Goal: Information Seeking & Learning: Check status

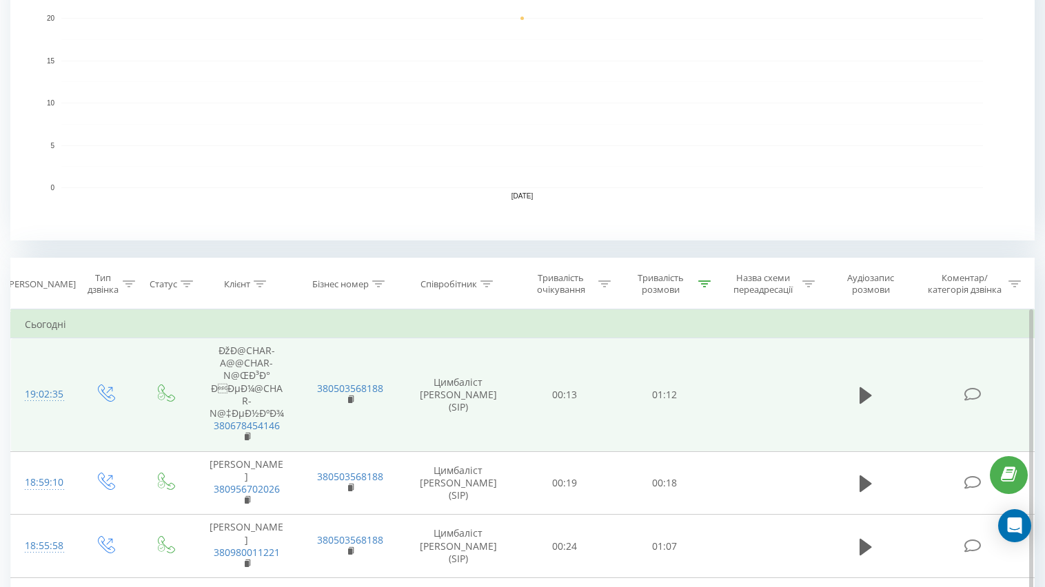
scroll to position [345, 0]
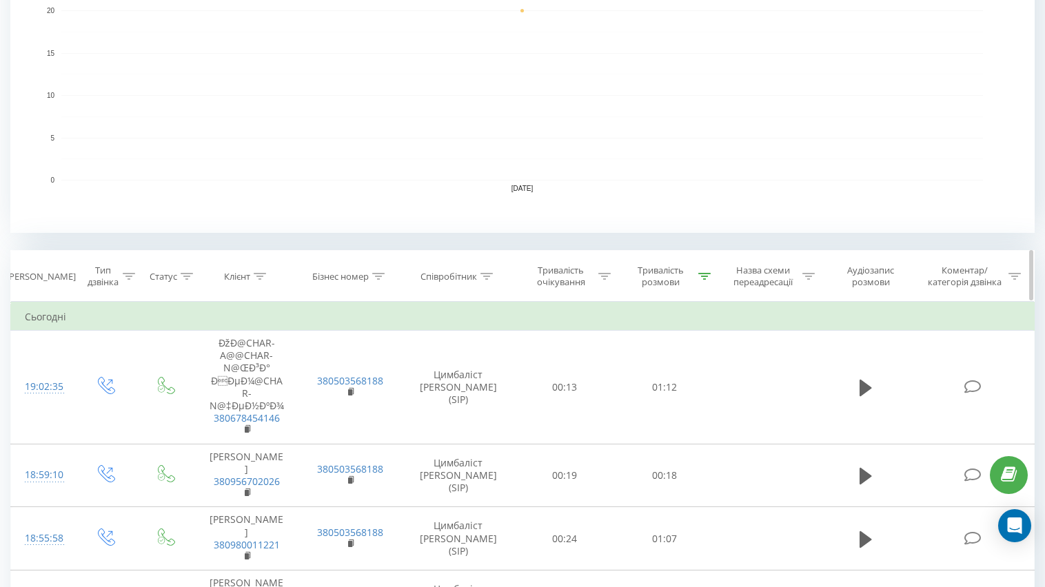
click at [706, 276] on icon at bounding box center [704, 276] width 12 height 7
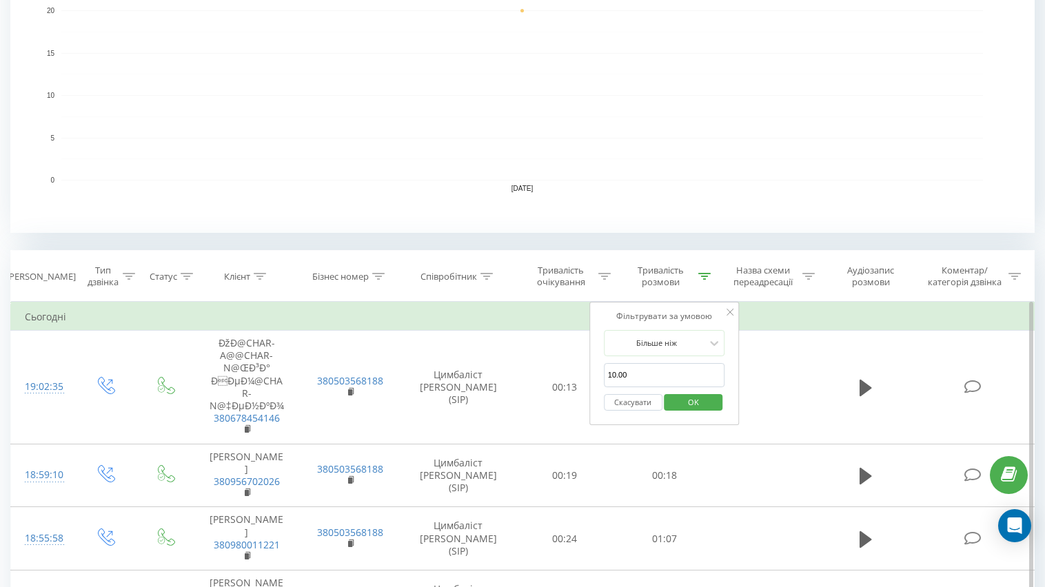
click at [643, 400] on button "Скасувати" at bounding box center [633, 402] width 59 height 17
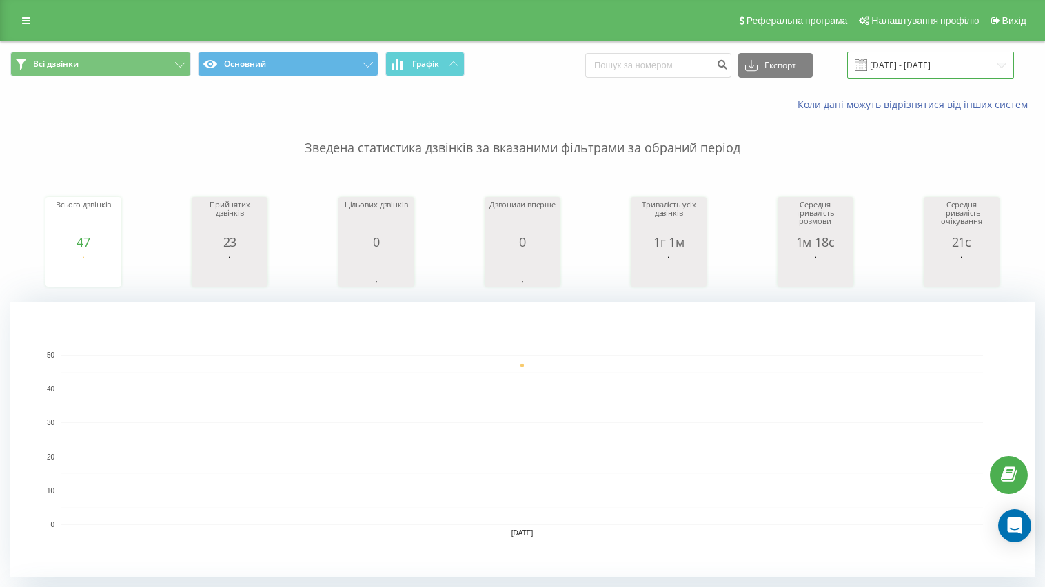
click at [938, 67] on input "[DATE] - [DATE]" at bounding box center [930, 65] width 167 height 27
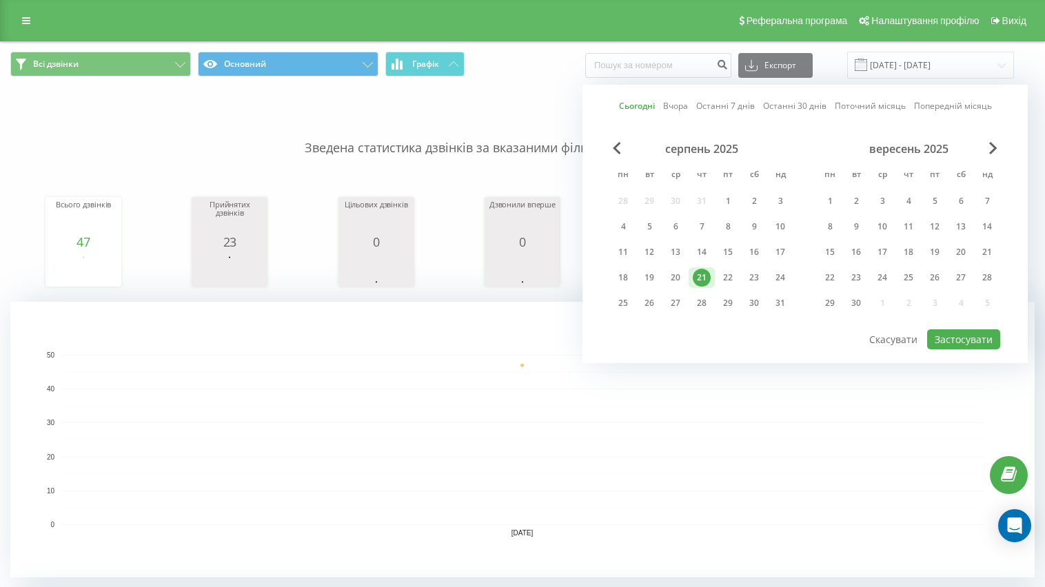
click at [701, 277] on div "21" at bounding box center [701, 278] width 18 height 18
click at [969, 345] on button "Застосувати" at bounding box center [963, 339] width 73 height 20
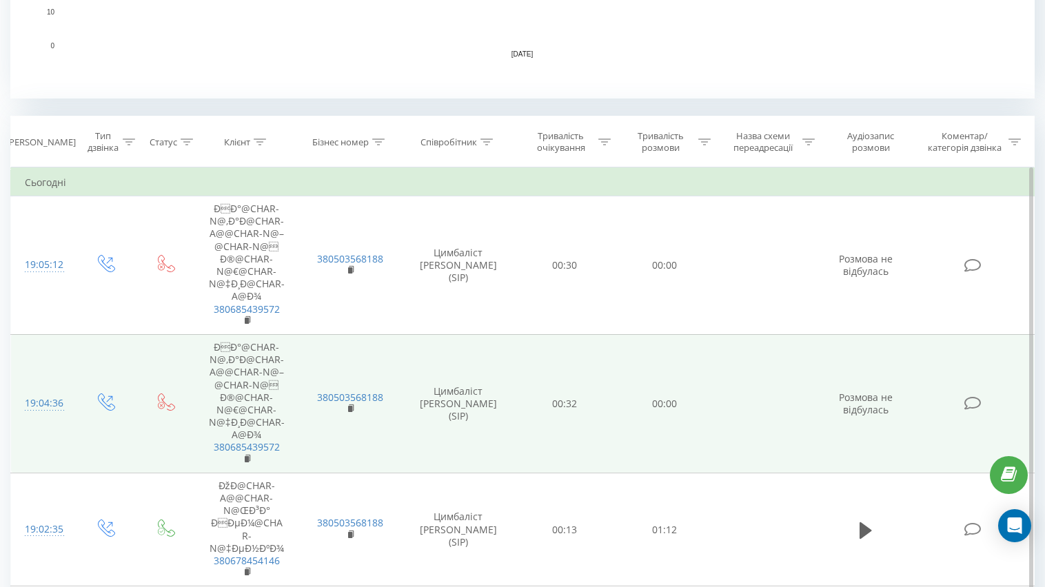
scroll to position [551, 0]
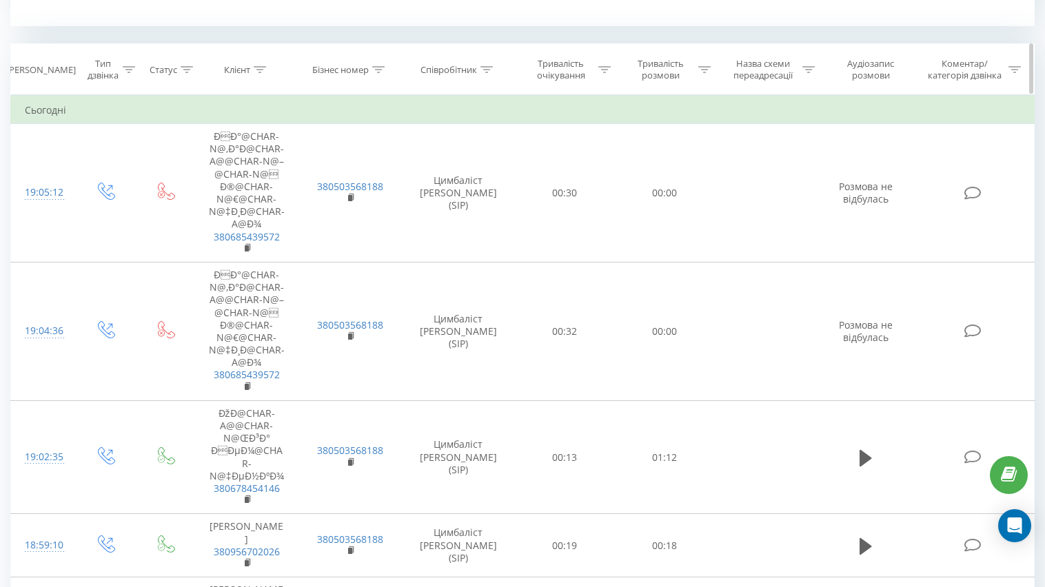
click at [701, 70] on icon at bounding box center [704, 69] width 12 height 7
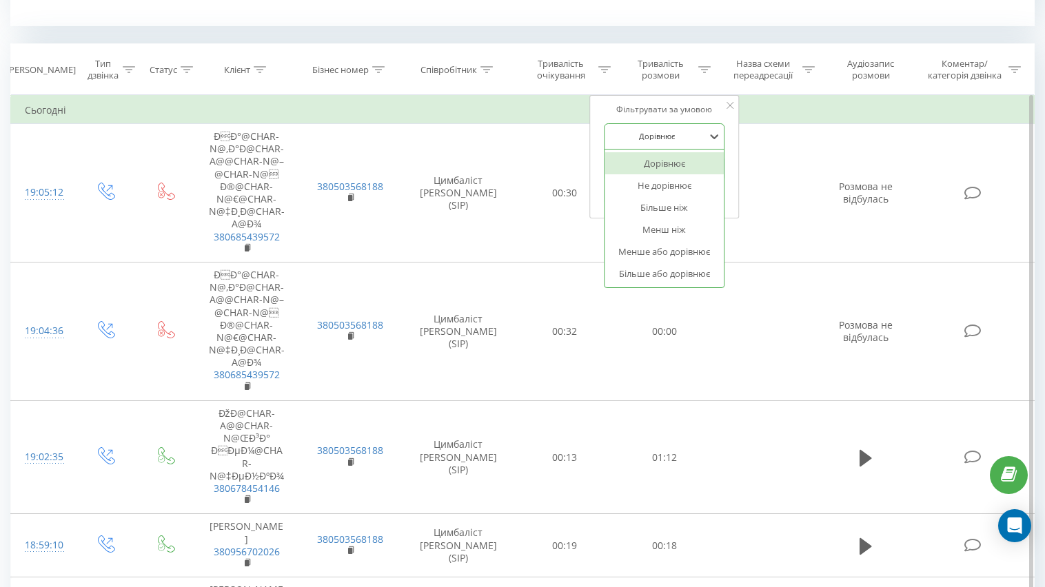
click at [684, 142] on div at bounding box center [657, 136] width 98 height 13
click at [686, 203] on div "Більше ніж" at bounding box center [664, 207] width 120 height 22
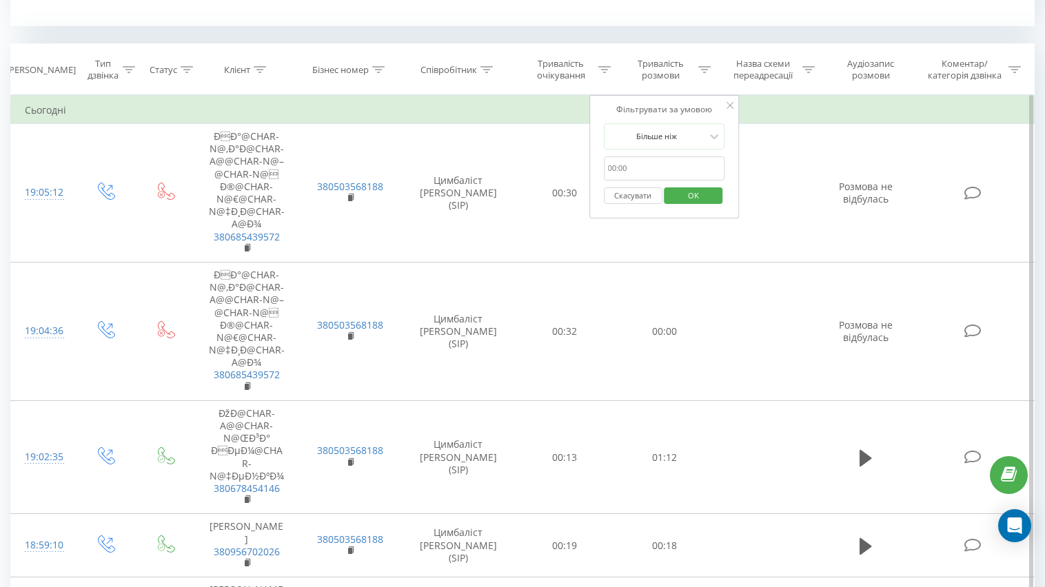
click at [686, 171] on input "text" at bounding box center [664, 168] width 121 height 24
type input "10.00"
click at [692, 198] on span "OK" at bounding box center [693, 195] width 39 height 21
